Goal: Participate in discussion: Engage in conversation with other users on a specific topic

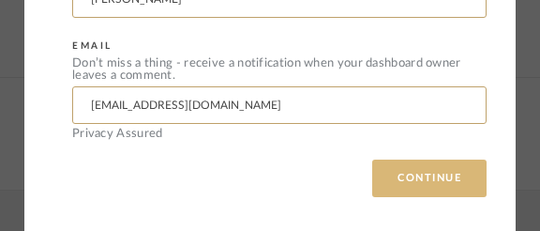
click at [382, 171] on button "CONTINUE" at bounding box center [429, 178] width 114 height 38
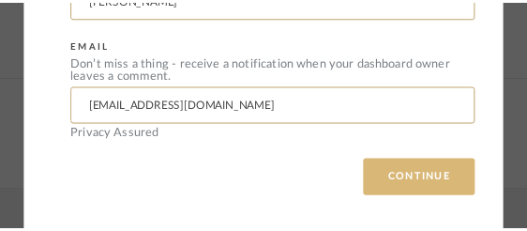
scroll to position [666, 0]
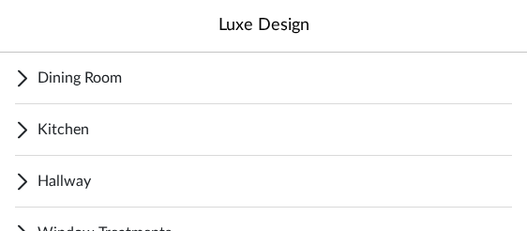
scroll to position [136, 0]
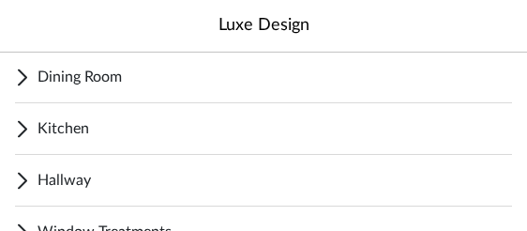
click at [76, 179] on span "Hallway" at bounding box center [275, 180] width 475 height 23
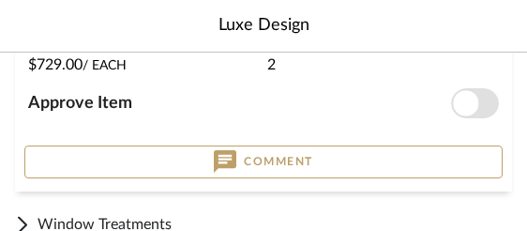
scroll to position [1273, 0]
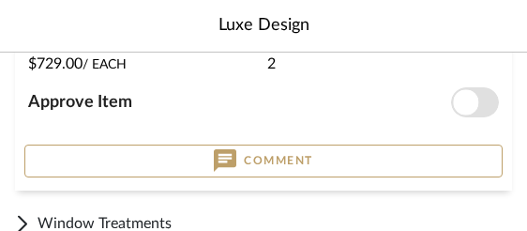
click at [123, 103] on span "Approve Item" at bounding box center [80, 102] width 104 height 17
click at [451, 103] on button "Approve Item" at bounding box center [475, 102] width 48 height 30
click at [62, 156] on button "Comment" at bounding box center [263, 160] width 478 height 33
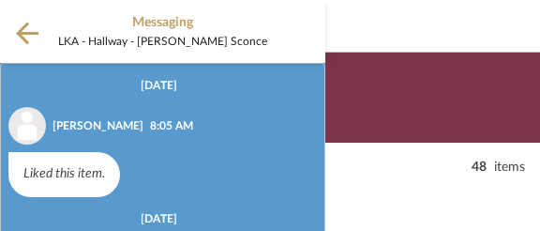
scroll to position [155, 0]
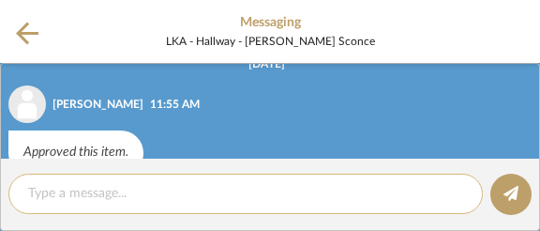
click at [45, 199] on textarea at bounding box center [245, 194] width 435 height 20
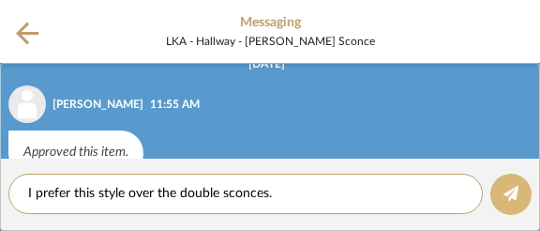
type textarea "I prefer this style over the double sconces."
click at [518, 201] on icon at bounding box center [511, 193] width 15 height 15
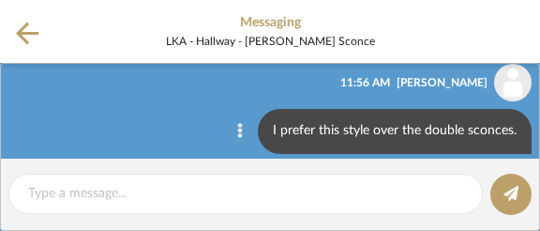
scroll to position [275, 0]
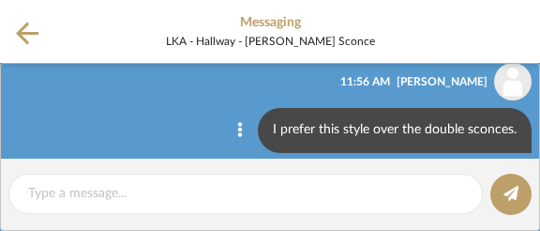
click at [26, 33] on icon at bounding box center [27, 33] width 23 height 23
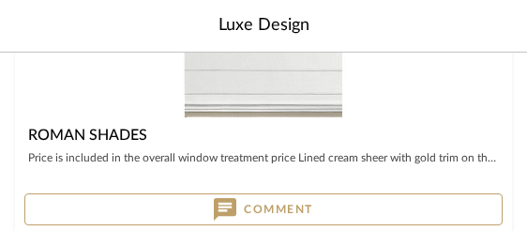
scroll to position [424, 0]
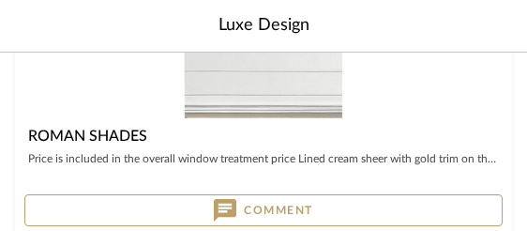
click at [37, 204] on button "Comment" at bounding box center [263, 210] width 478 height 32
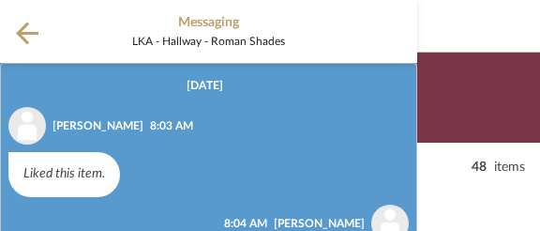
scroll to position [122, 0]
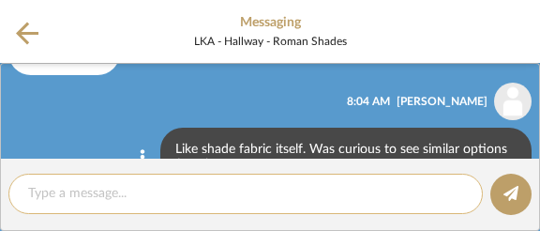
click at [26, 190] on div at bounding box center [245, 193] width 475 height 40
click at [30, 193] on textarea at bounding box center [245, 194] width 435 height 20
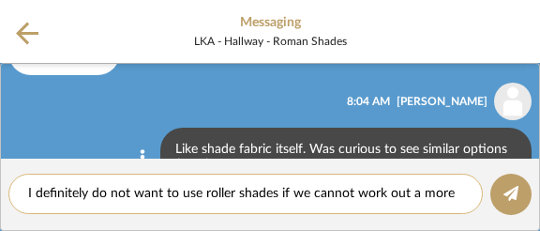
scroll to position [0, 0]
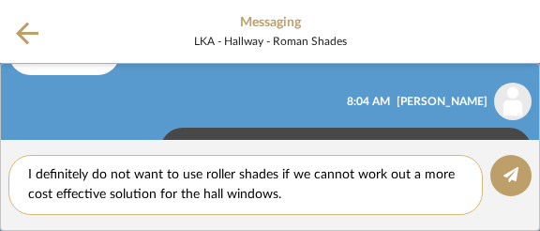
type textarea "I definitely do not want to use roller shades if we cannot work out a more cost…"
drag, startPoint x: 268, startPoint y: 206, endPoint x: 477, endPoint y: 192, distance: 209.6
click at [280, 204] on div "I definitely do not want to use roller shades if we cannot work out a more cost…" at bounding box center [245, 185] width 475 height 60
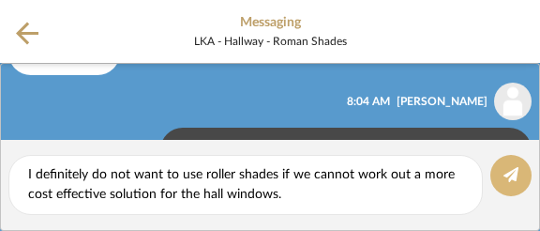
click at [515, 170] on icon at bounding box center [511, 174] width 15 height 15
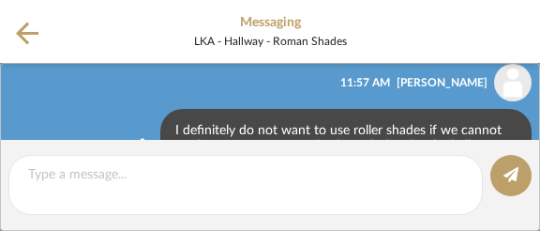
scroll to position [290, 0]
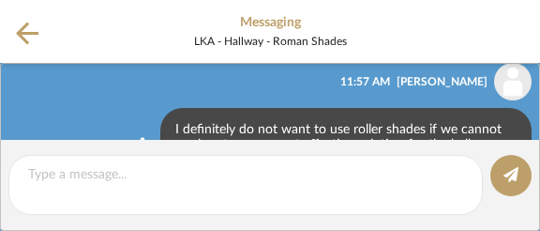
click at [25, 33] on icon at bounding box center [27, 33] width 23 height 23
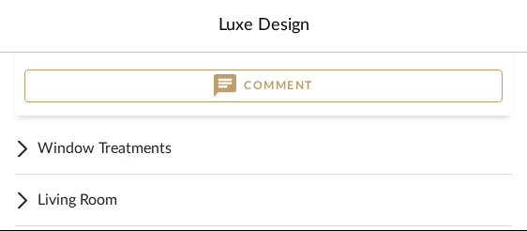
scroll to position [1334, 0]
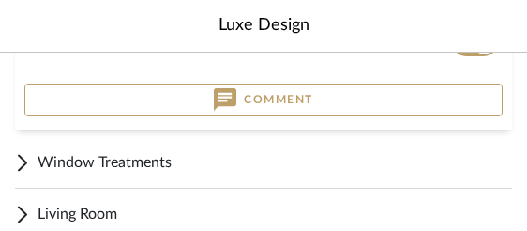
click at [83, 160] on span "Window Treatments" at bounding box center [275, 162] width 475 height 23
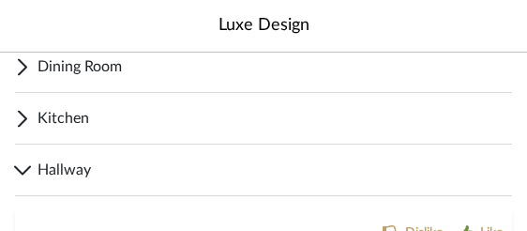
scroll to position [145, 0]
click at [53, 119] on span "Kitchen" at bounding box center [275, 119] width 475 height 23
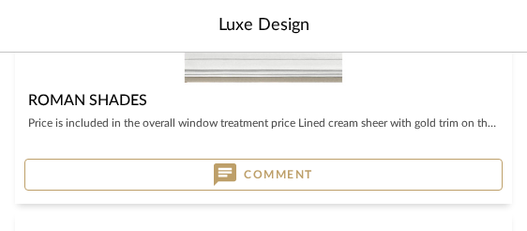
scroll to position [703, 0]
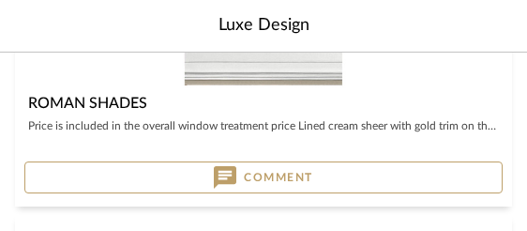
click at [36, 166] on button "Comment" at bounding box center [263, 177] width 478 height 32
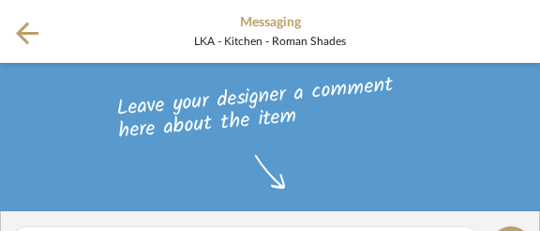
click at [29, 31] on icon at bounding box center [27, 33] width 23 height 23
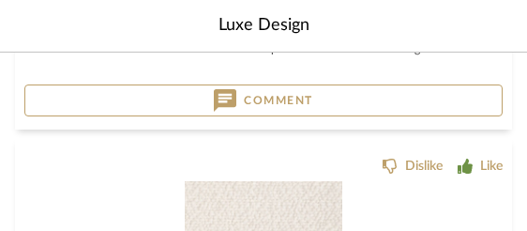
scroll to position [782, 0]
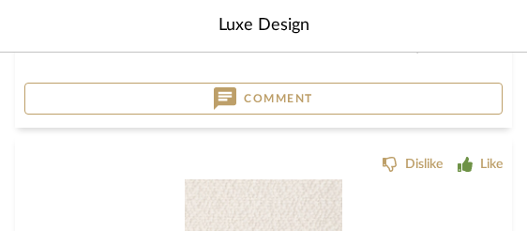
click at [53, 101] on button "Comment" at bounding box center [263, 99] width 478 height 32
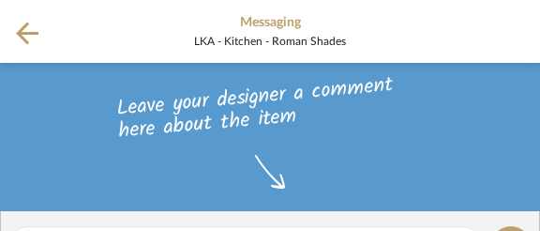
click at [31, 30] on icon at bounding box center [27, 33] width 23 height 23
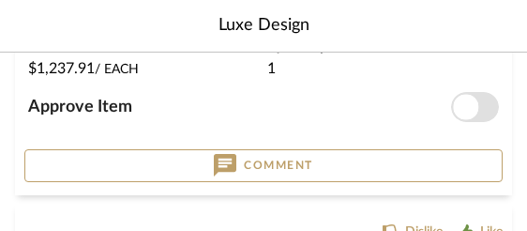
scroll to position [1133, 0]
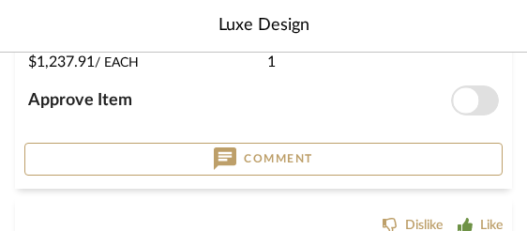
drag, startPoint x: 107, startPoint y: 100, endPoint x: 119, endPoint y: 113, distance: 17.2
click at [109, 101] on span "Approve Item" at bounding box center [80, 100] width 104 height 17
click at [451, 101] on button "Approve Item" at bounding box center [475, 100] width 48 height 30
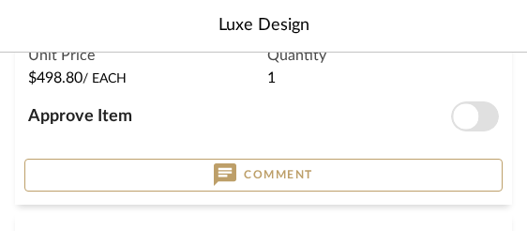
scroll to position [1532, 0]
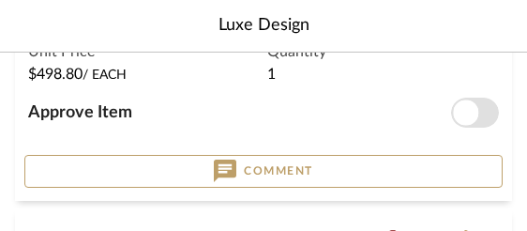
click at [84, 108] on span "Approve Item" at bounding box center [80, 112] width 104 height 17
click at [451, 108] on button "Approve Item" at bounding box center [475, 113] width 48 height 30
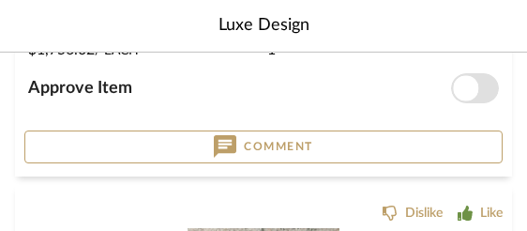
scroll to position [2794, 0]
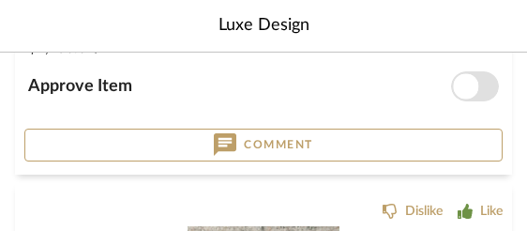
click at [90, 85] on span "Approve Item" at bounding box center [80, 86] width 104 height 17
click at [451, 85] on button "Approve Item" at bounding box center [475, 86] width 48 height 30
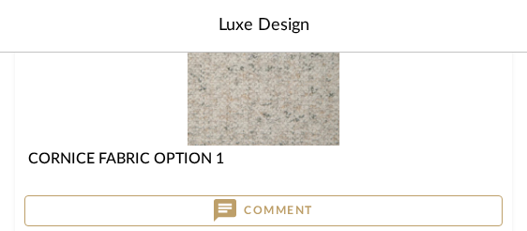
scroll to position [3025, 0]
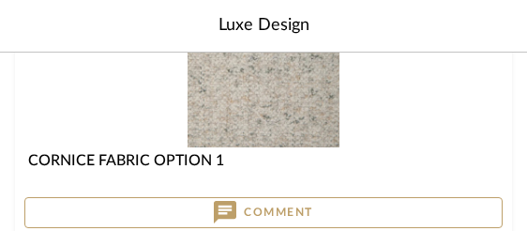
click at [53, 203] on button "Comment" at bounding box center [263, 213] width 478 height 32
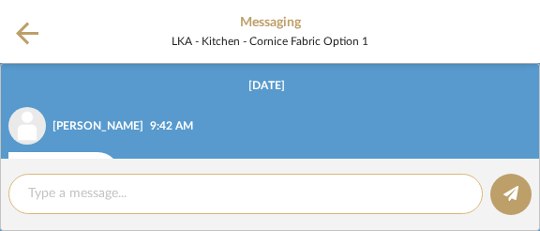
scroll to position [122, 0]
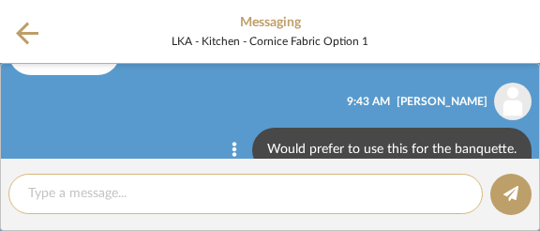
click at [52, 188] on textarea at bounding box center [245, 194] width 435 height 20
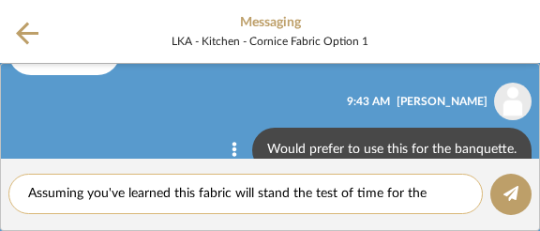
scroll to position [0, 0]
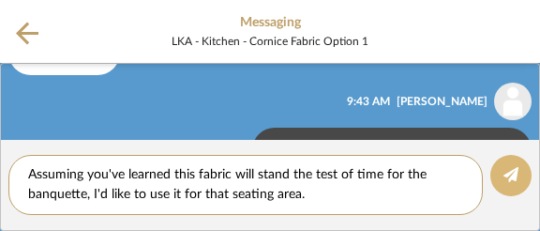
type textarea "Assuming you've learned this fabric will stand the test of time for the banquet…"
click at [505, 177] on icon at bounding box center [511, 174] width 15 height 15
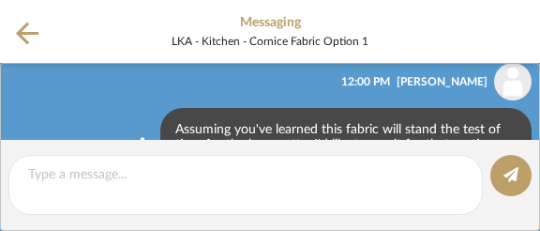
click at [37, 31] on icon at bounding box center [27, 33] width 23 height 23
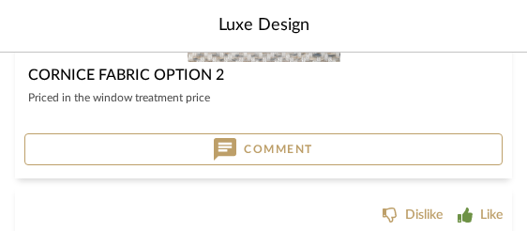
scroll to position [3408, 0]
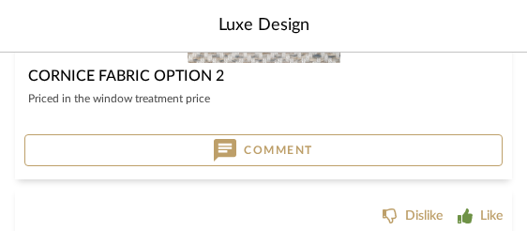
click at [56, 143] on button "Comment" at bounding box center [263, 150] width 478 height 32
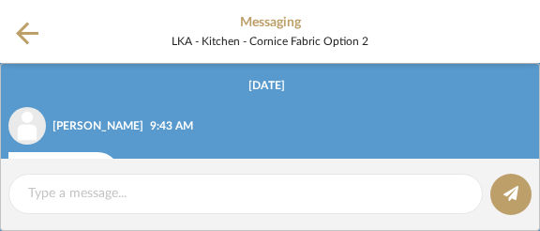
scroll to position [129, 0]
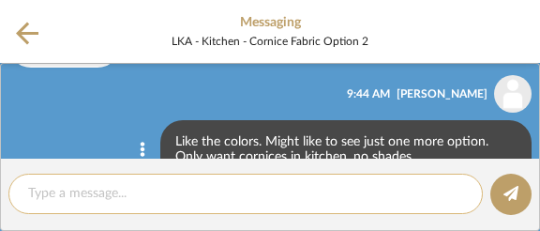
click at [70, 189] on textarea at bounding box center [245, 194] width 435 height 20
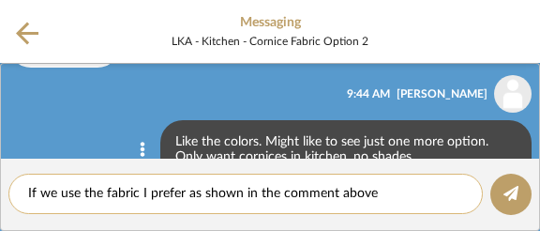
scroll to position [0, 0]
click at [188, 194] on textarea "If we use the fabric I prefer as shown in the comment above" at bounding box center [245, 194] width 435 height 20
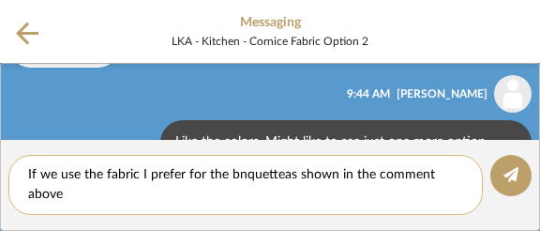
click at [234, 174] on textarea "If we use the fabric I prefer for the bnquetteas shown in the comment above" at bounding box center [245, 184] width 435 height 39
drag, startPoint x: 287, startPoint y: 176, endPoint x: 275, endPoint y: 177, distance: 12.2
click at [287, 176] on textarea "If we use the fabric I prefer for the banquette as shown in the comment above" at bounding box center [245, 184] width 435 height 39
click at [62, 194] on textarea "If we use the fabric I prefer for the banquette as shown in the comment above" at bounding box center [245, 184] width 435 height 39
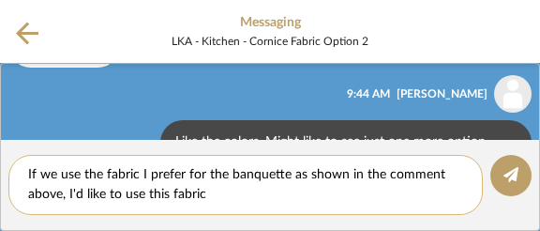
click at [171, 192] on textarea "If we use the fabric I prefer for the banquette as shown in the comment above, …" at bounding box center [245, 184] width 435 height 39
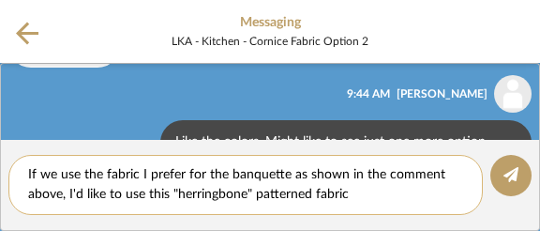
click at [370, 195] on textarea "If we use the fabric I prefer for the banquette as shown in the comment above, …" at bounding box center [245, 184] width 435 height 39
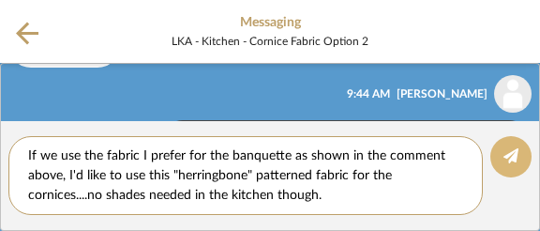
type textarea "If we use the fabric I prefer for the banquette as shown in the comment above, …"
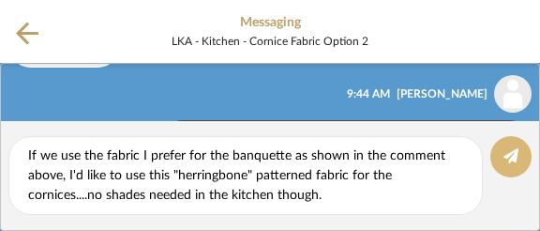
click at [517, 154] on icon at bounding box center [511, 155] width 15 height 15
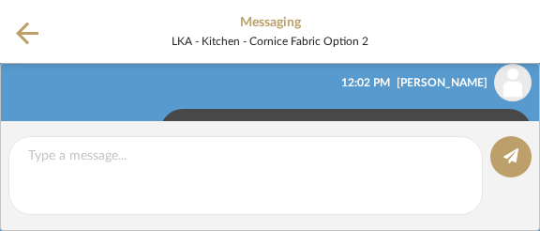
click at [33, 30] on icon at bounding box center [27, 33] width 23 height 23
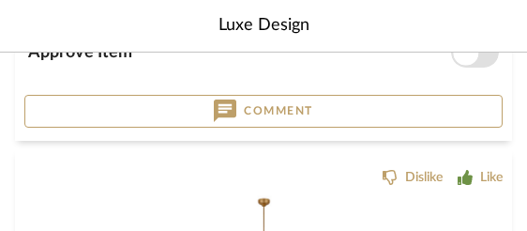
scroll to position [3835, 0]
click at [52, 103] on button "Comment" at bounding box center [263, 111] width 478 height 33
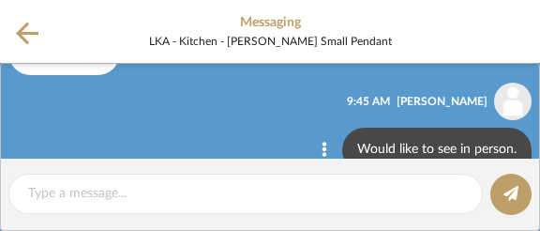
scroll to position [129, 0]
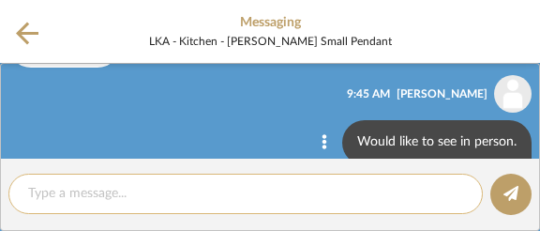
click at [57, 197] on textarea at bounding box center [245, 194] width 435 height 20
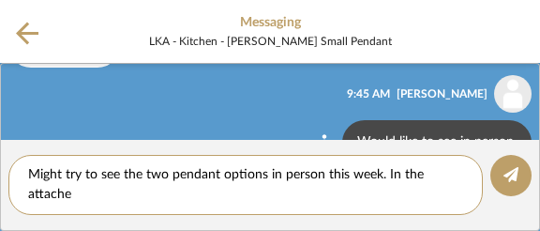
scroll to position [0, 0]
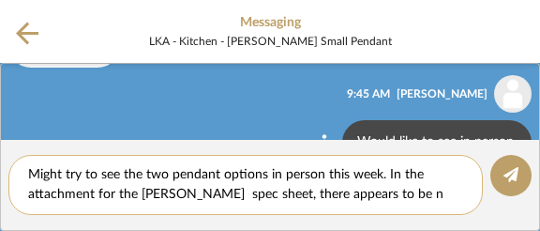
click at [336, 142] on editor-of-message "Might try to see the two pendant options in person this week. In the attachment…" at bounding box center [270, 185] width 540 height 91
click at [384, 194] on textarea "Might try to see the two pendant options in person this week. In the attachment…" at bounding box center [245, 184] width 435 height 39
click at [442, 194] on textarea "Might try to see the two pendant options in person this week. In the attachment…" at bounding box center [245, 184] width 435 height 39
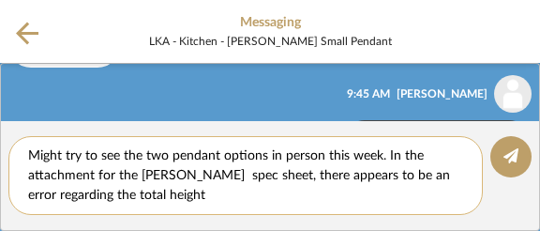
click at [192, 197] on textarea "Might try to see the two pendant options in person this week. In the attachment…" at bounding box center [245, 175] width 435 height 58
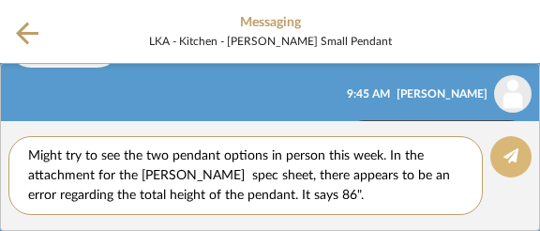
type textarea "Might try to see the two pendant options in person this week. In the attachment…"
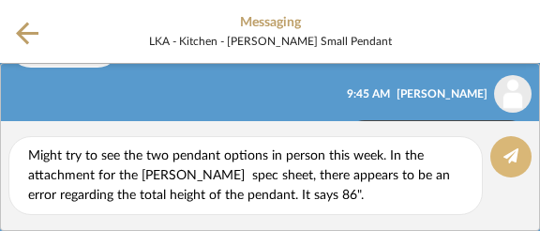
click at [507, 168] on button at bounding box center [510, 156] width 41 height 41
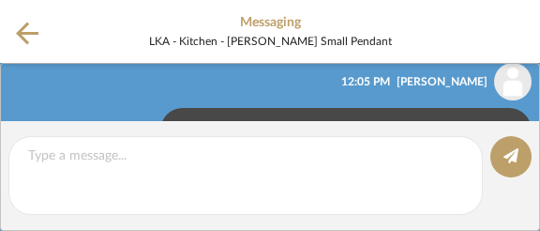
click at [24, 32] on icon at bounding box center [27, 33] width 23 height 23
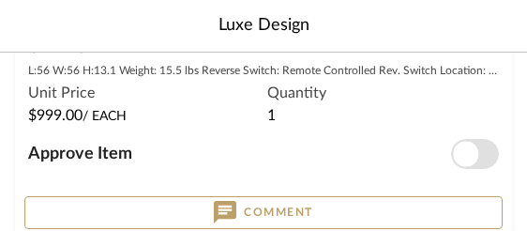
scroll to position [4925, 0]
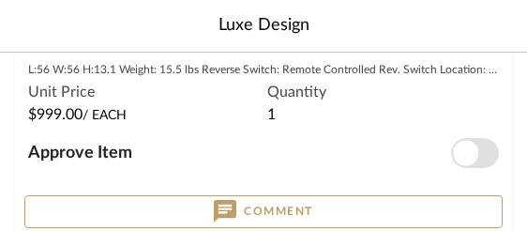
click at [74, 147] on span "Approve Item" at bounding box center [80, 152] width 104 height 17
click at [451, 147] on button "Approve Item" at bounding box center [475, 153] width 48 height 30
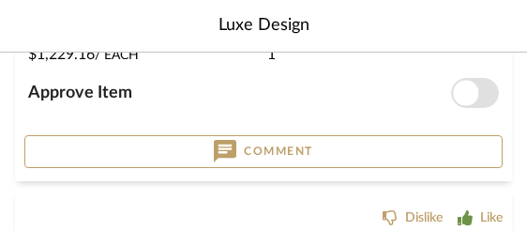
scroll to position [5378, 0]
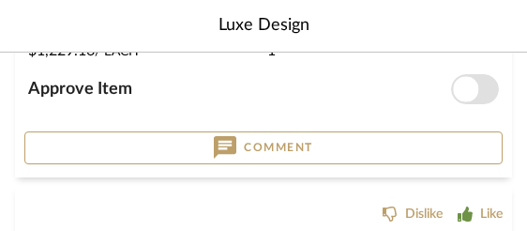
click at [93, 85] on span "Approve Item" at bounding box center [80, 89] width 104 height 17
click at [451, 85] on button "Approve Item" at bounding box center [475, 89] width 48 height 30
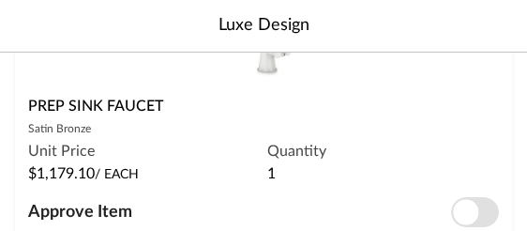
scroll to position [5668, 0]
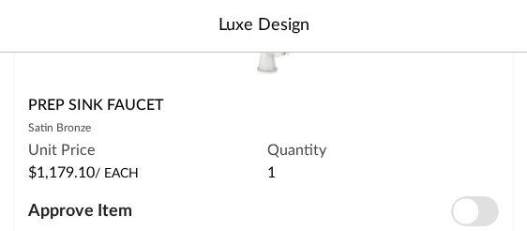
click at [92, 203] on span "Approve Item" at bounding box center [80, 211] width 104 height 17
click at [451, 203] on button "Approve Item" at bounding box center [475, 211] width 48 height 30
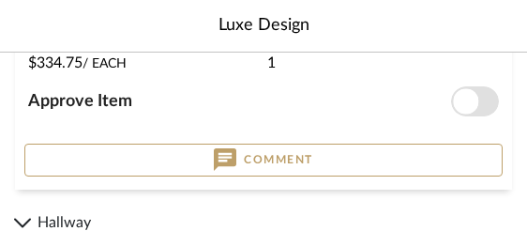
scroll to position [6190, 0]
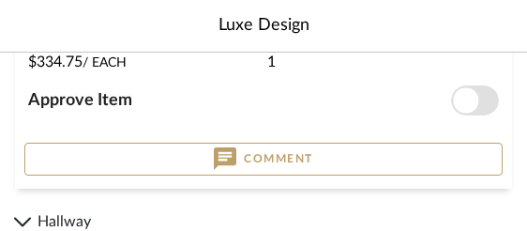
click at [78, 95] on span "Approve Item" at bounding box center [80, 100] width 104 height 17
click at [451, 95] on button "Approve Item" at bounding box center [475, 100] width 48 height 30
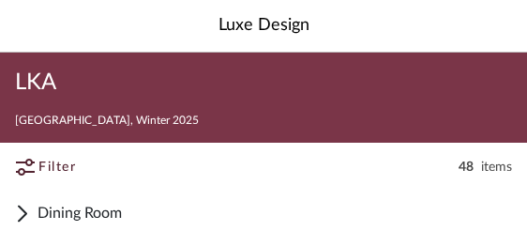
scroll to position [0, 0]
